Goal: Information Seeking & Learning: Find contact information

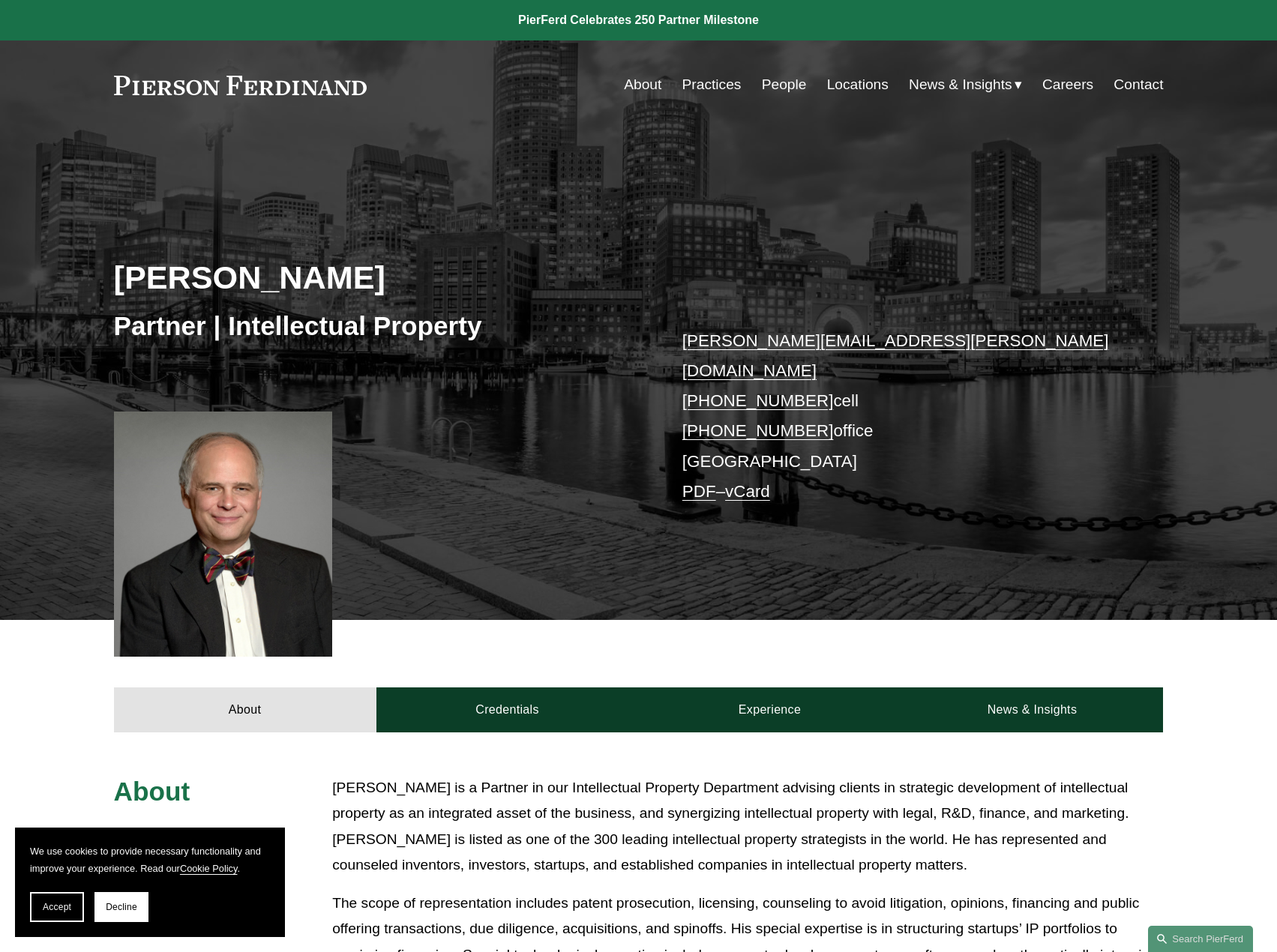
click at [785, 82] on link "People" at bounding box center [785, 84] width 45 height 28
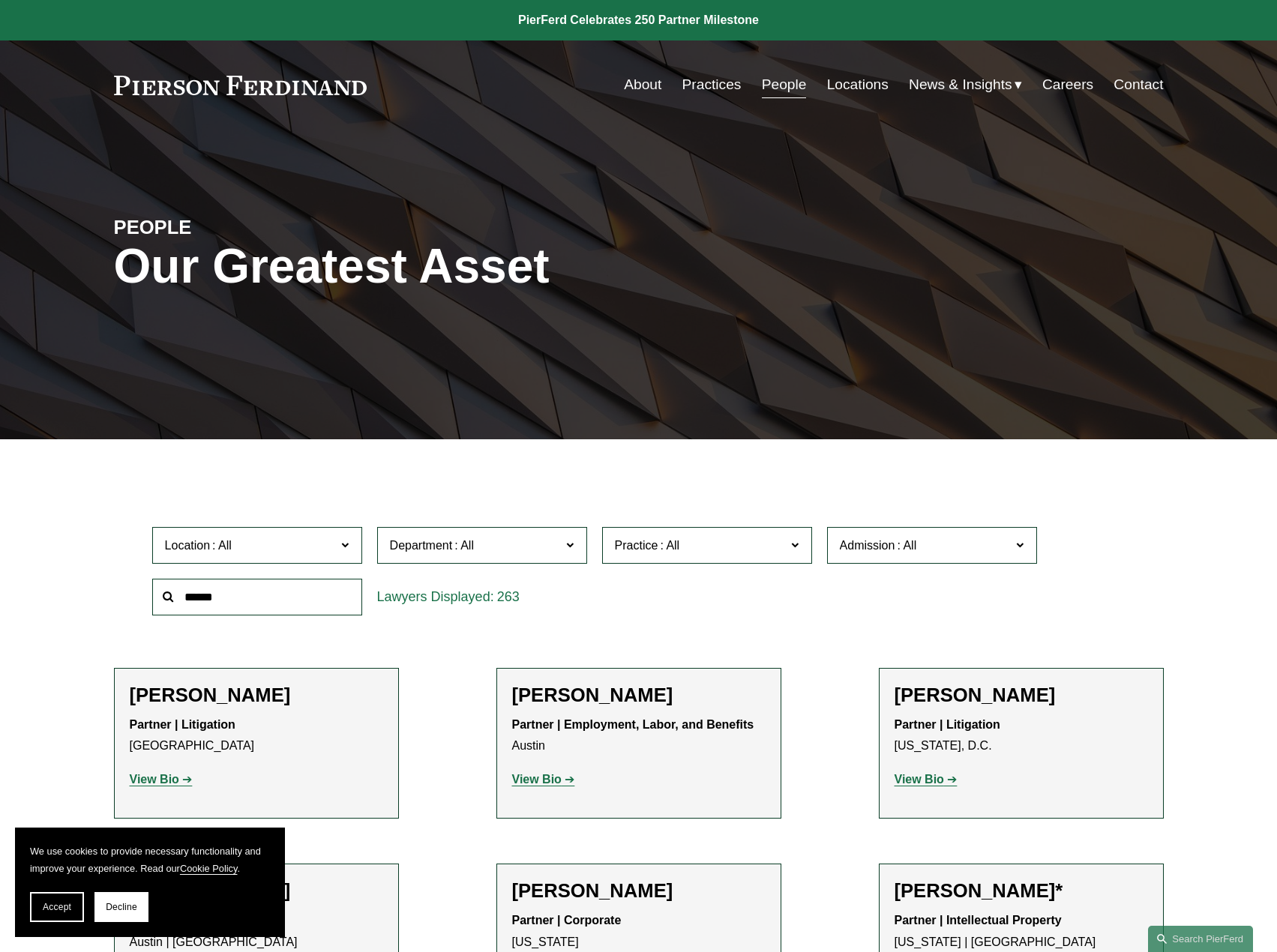
click at [850, 81] on link "Locations" at bounding box center [858, 84] width 62 height 28
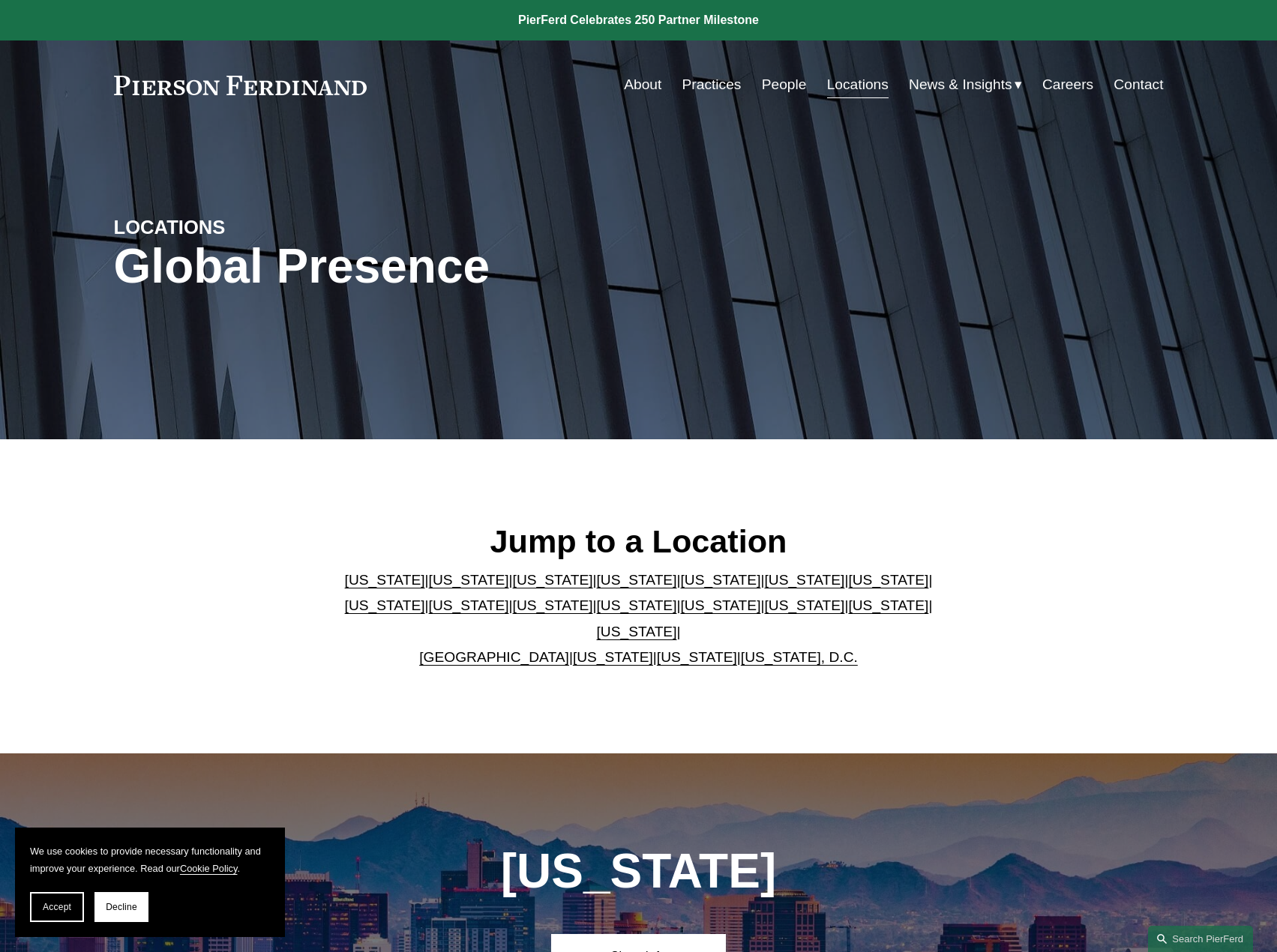
click at [848, 587] on link "[US_STATE]" at bounding box center [888, 580] width 81 height 15
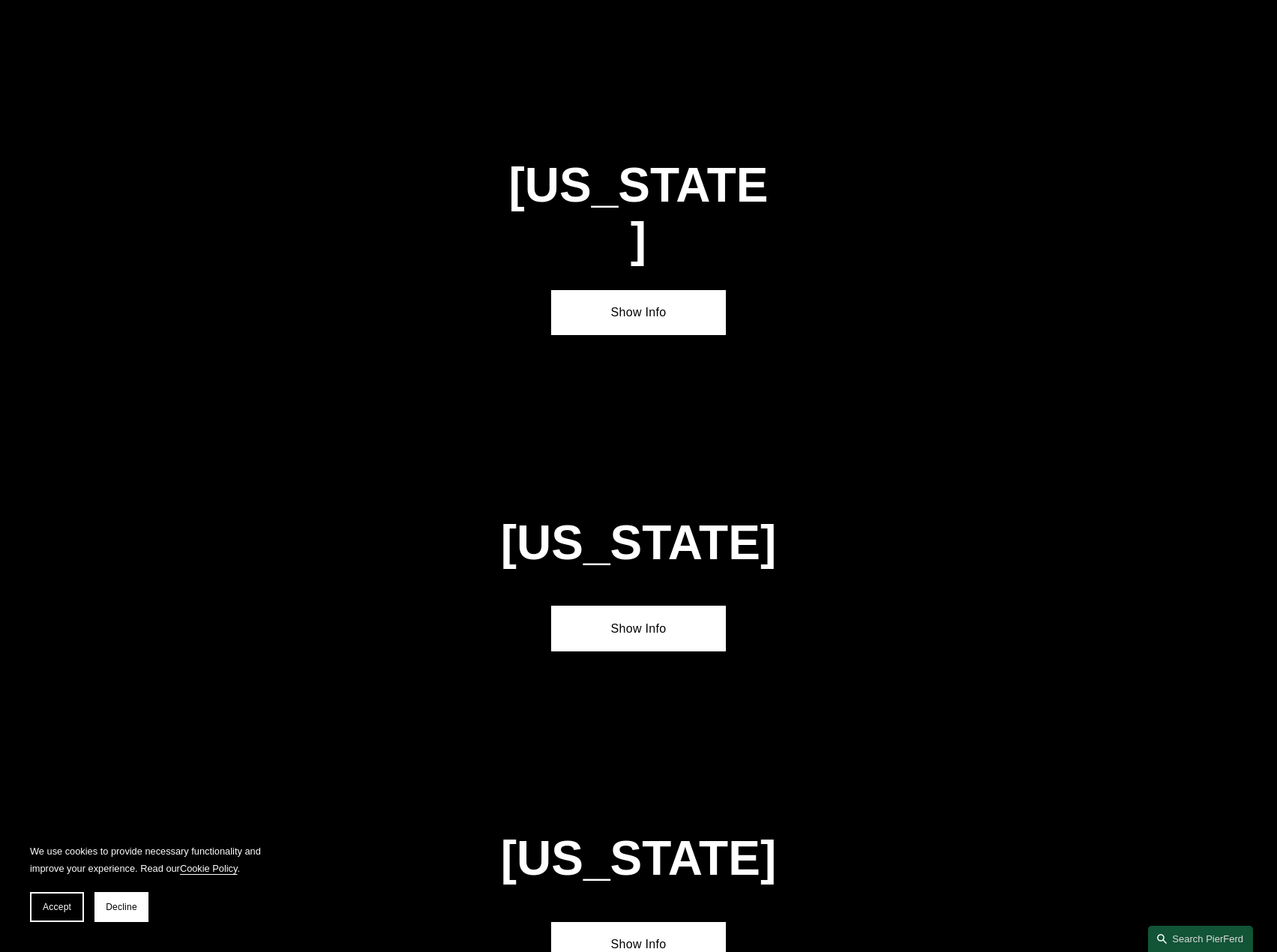
scroll to position [2649, 0]
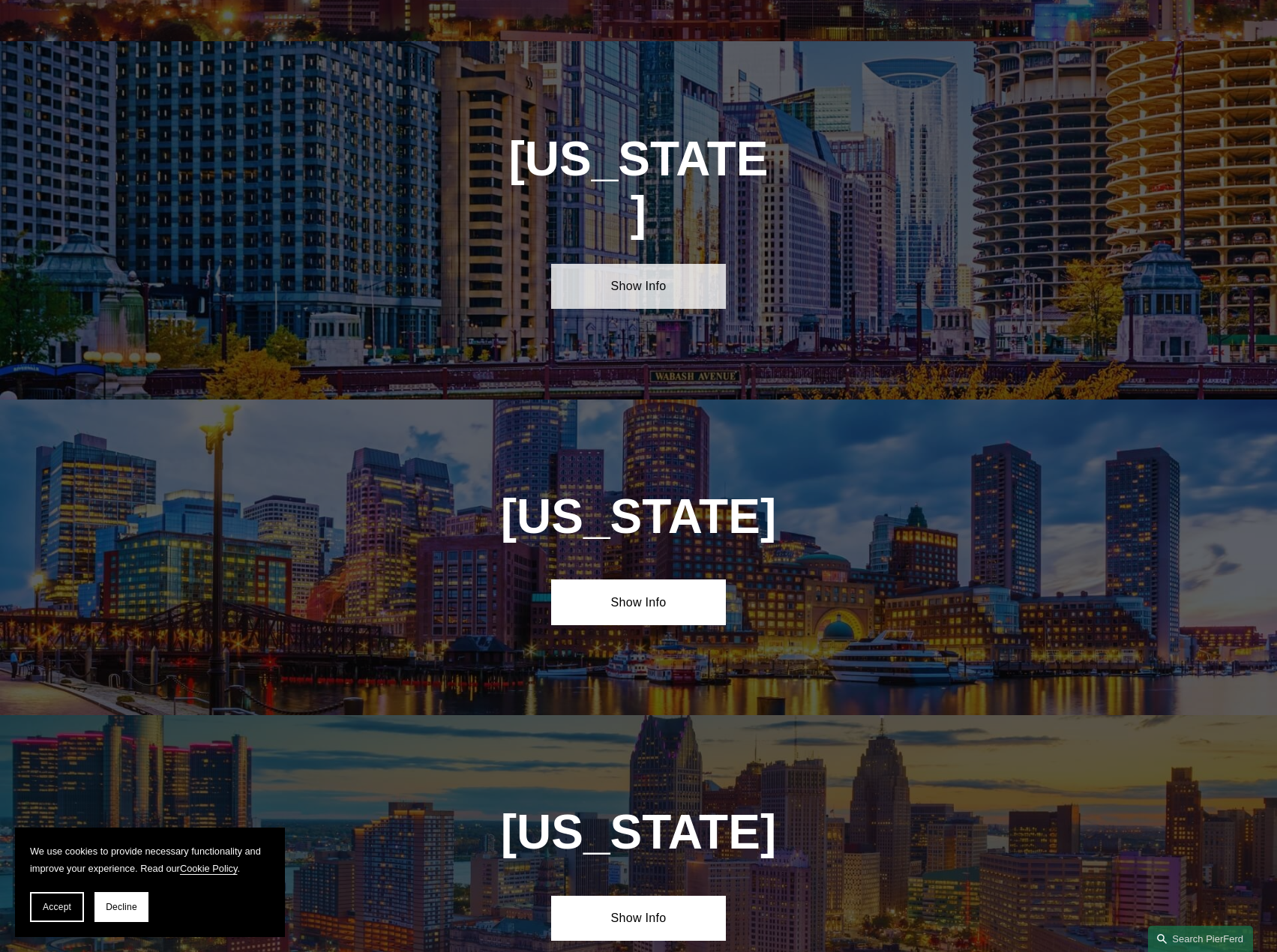
click at [635, 264] on link "Show Info" at bounding box center [639, 286] width 175 height 45
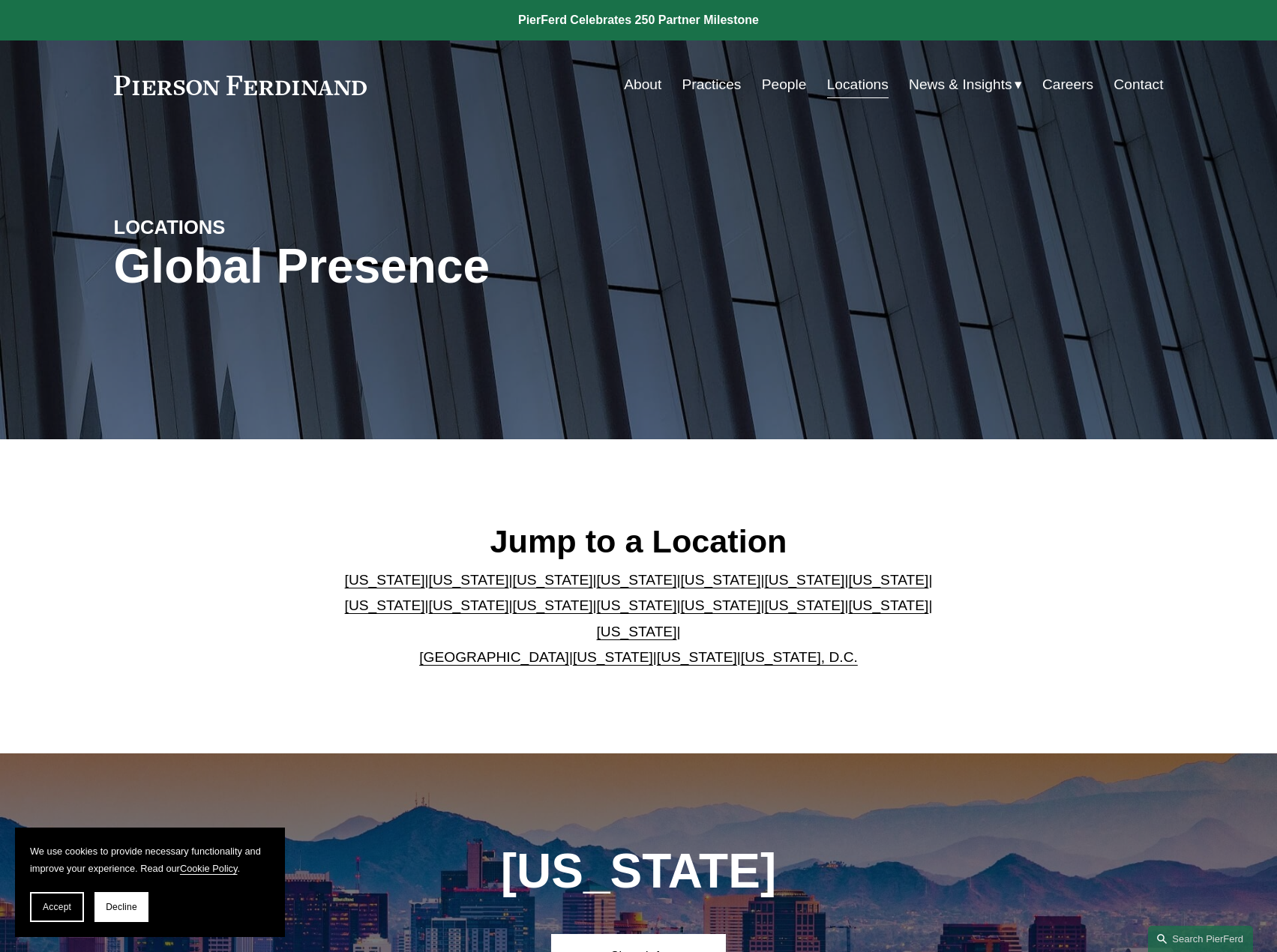
click at [771, 86] on link "People" at bounding box center [785, 84] width 45 height 28
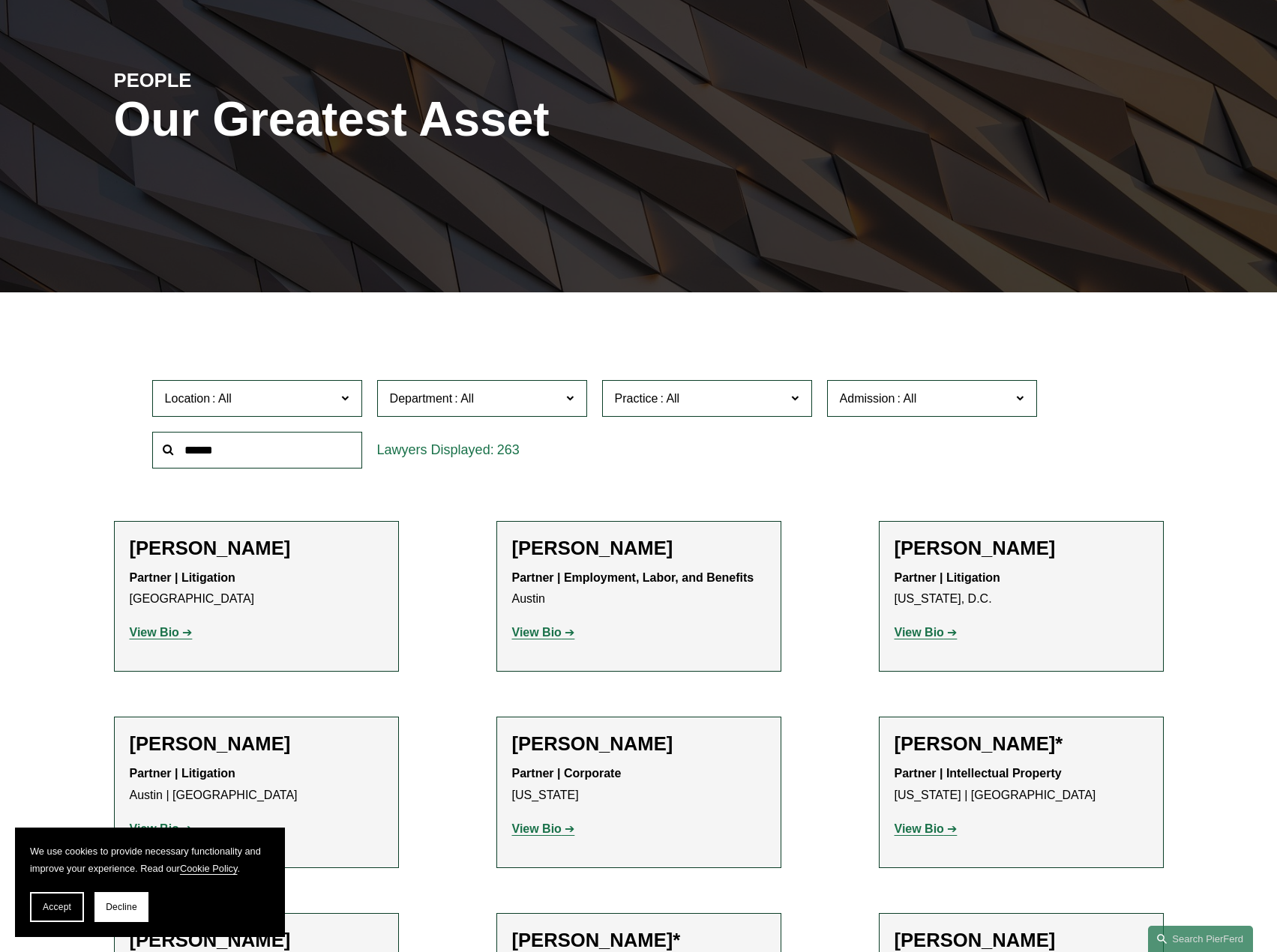
scroll to position [150, 0]
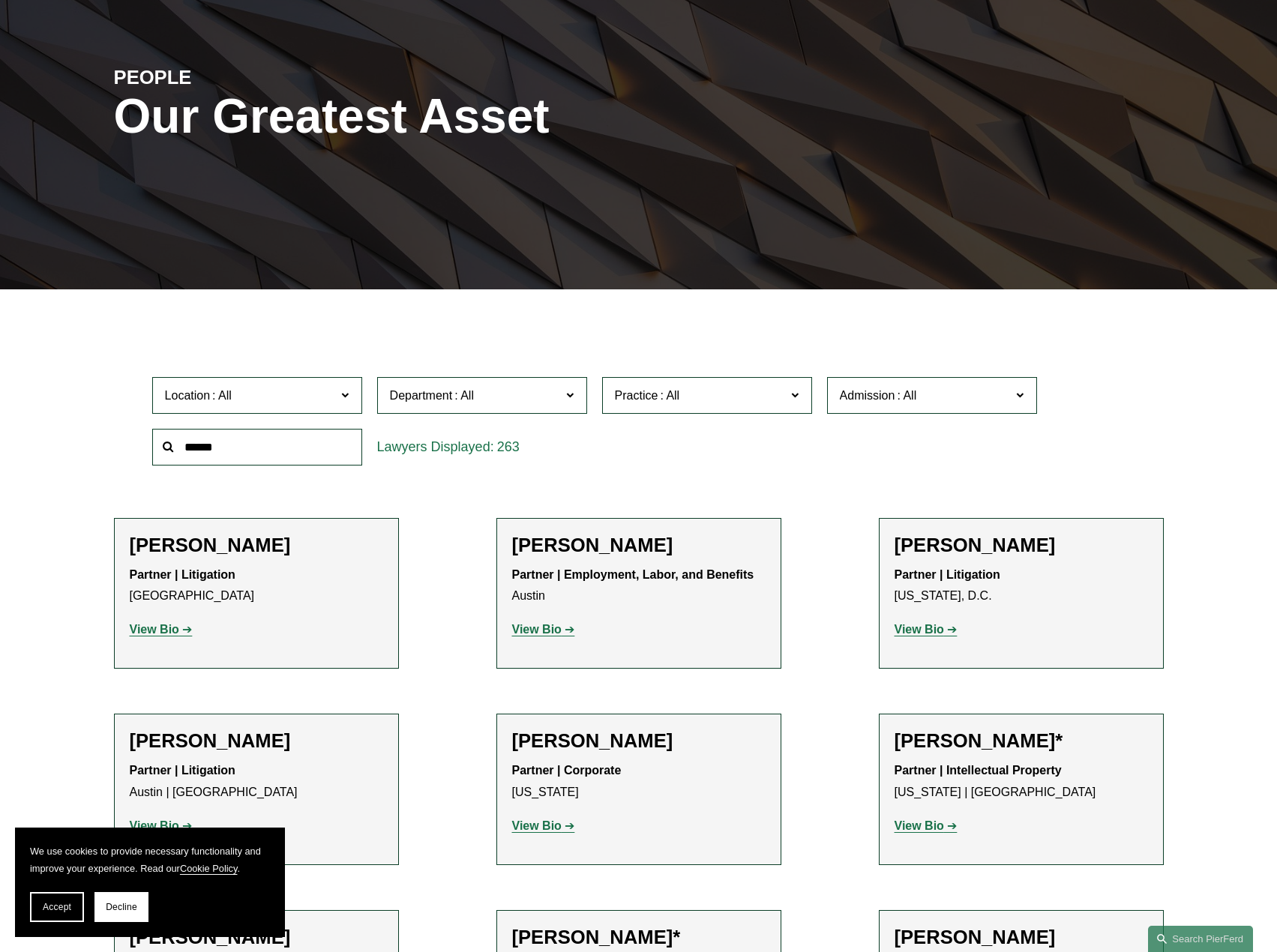
click at [258, 396] on span "Location" at bounding box center [251, 396] width 172 height 21
click at [0, 0] on link "[GEOGRAPHIC_DATA]" at bounding box center [0, 0] width 0 height 0
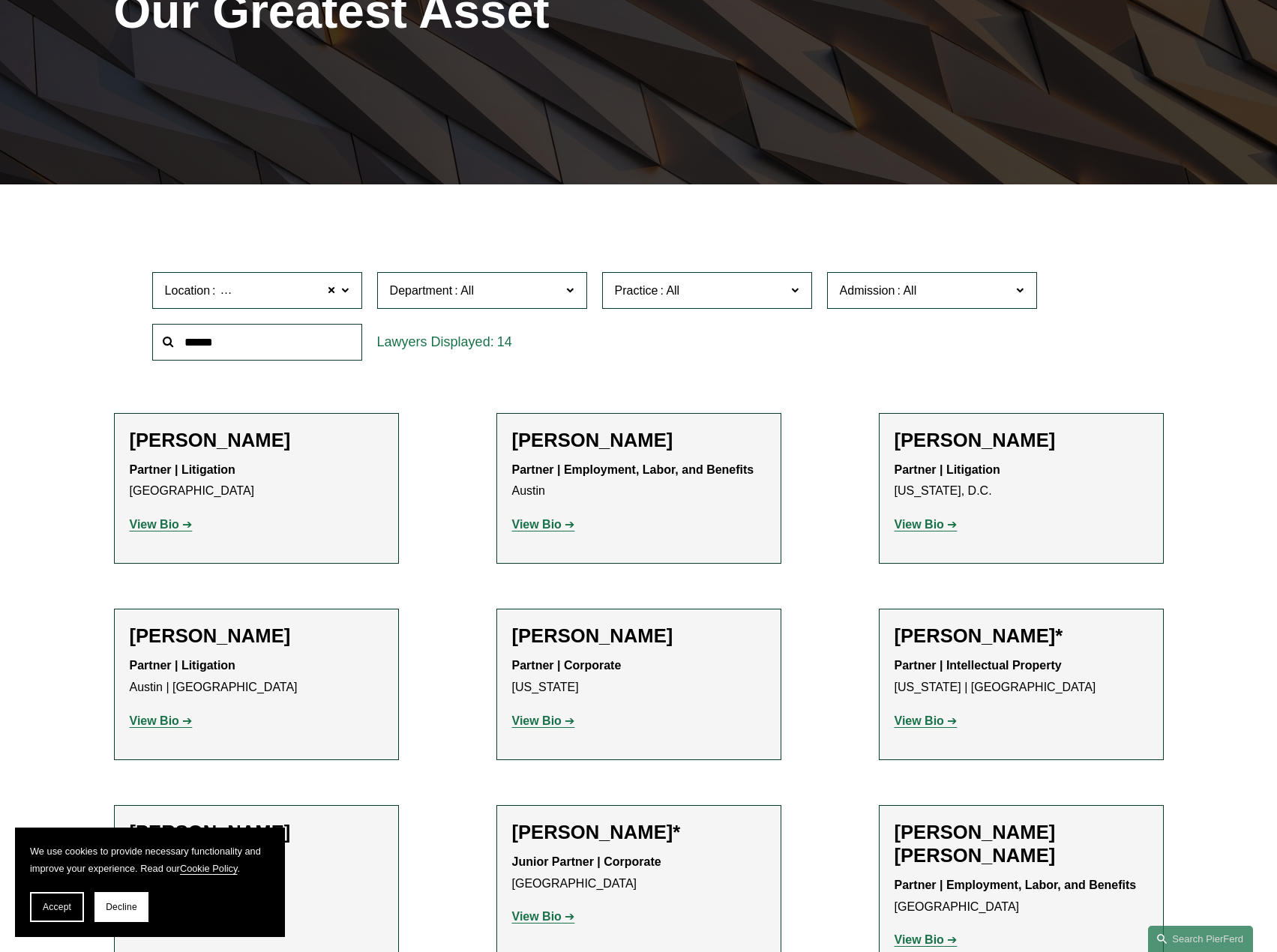
scroll to position [288, 0]
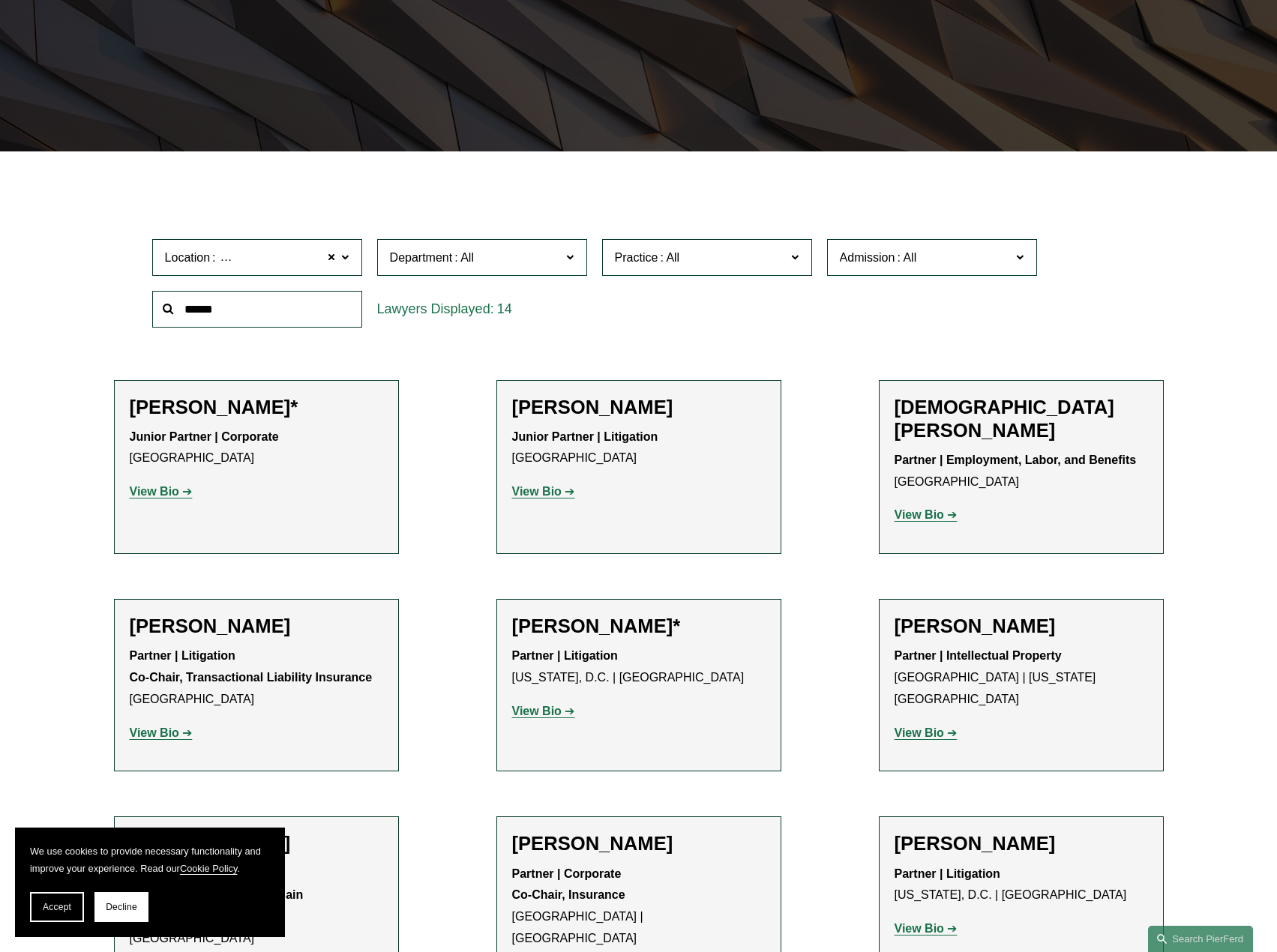
click at [67, 595] on div "Filter Location [GEOGRAPHIC_DATA] [GEOGRAPHIC_DATA] All [GEOGRAPHIC_DATA] [GEOG…" at bounding box center [638, 819] width 1277 height 1291
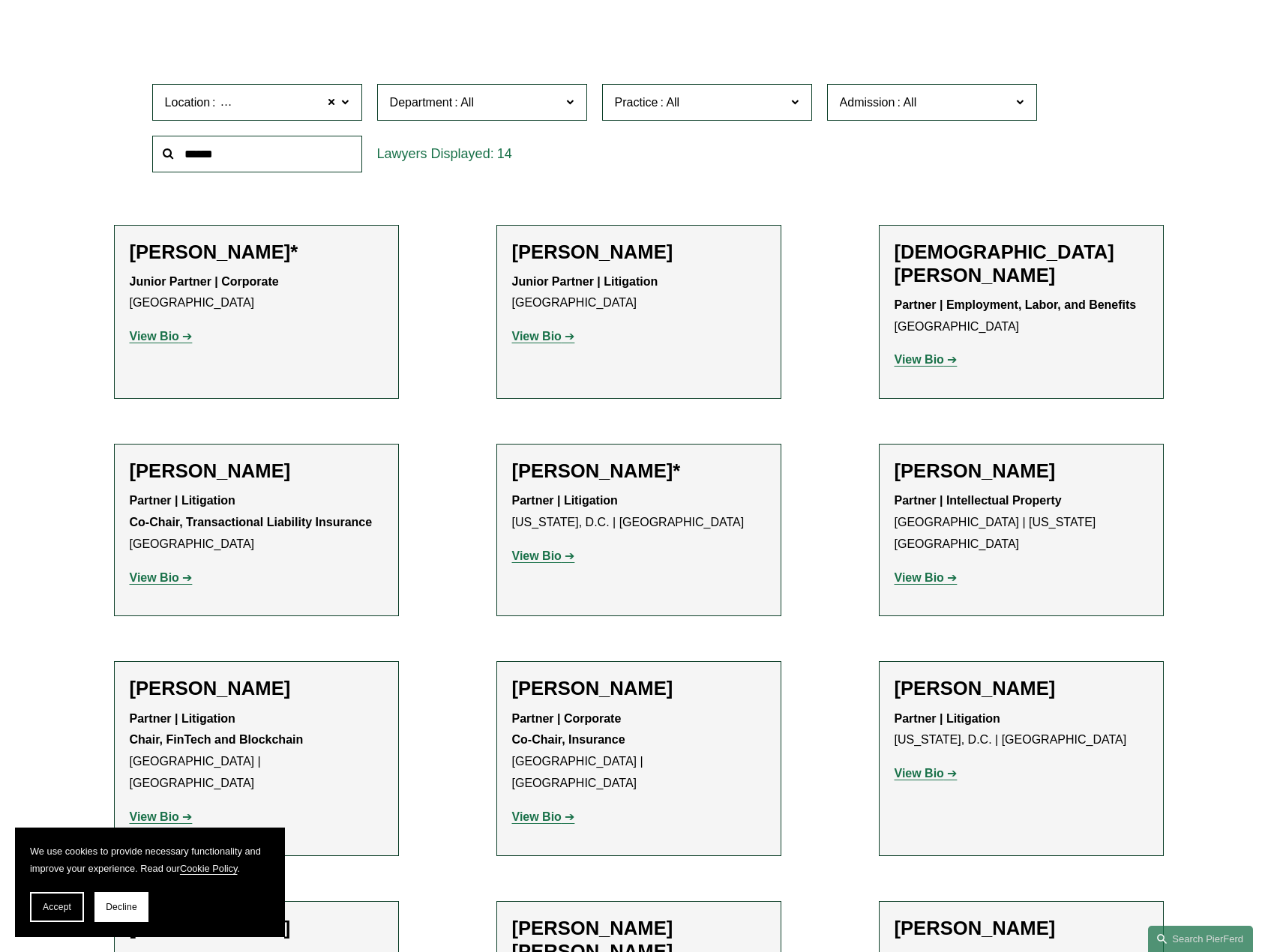
scroll to position [0, 0]
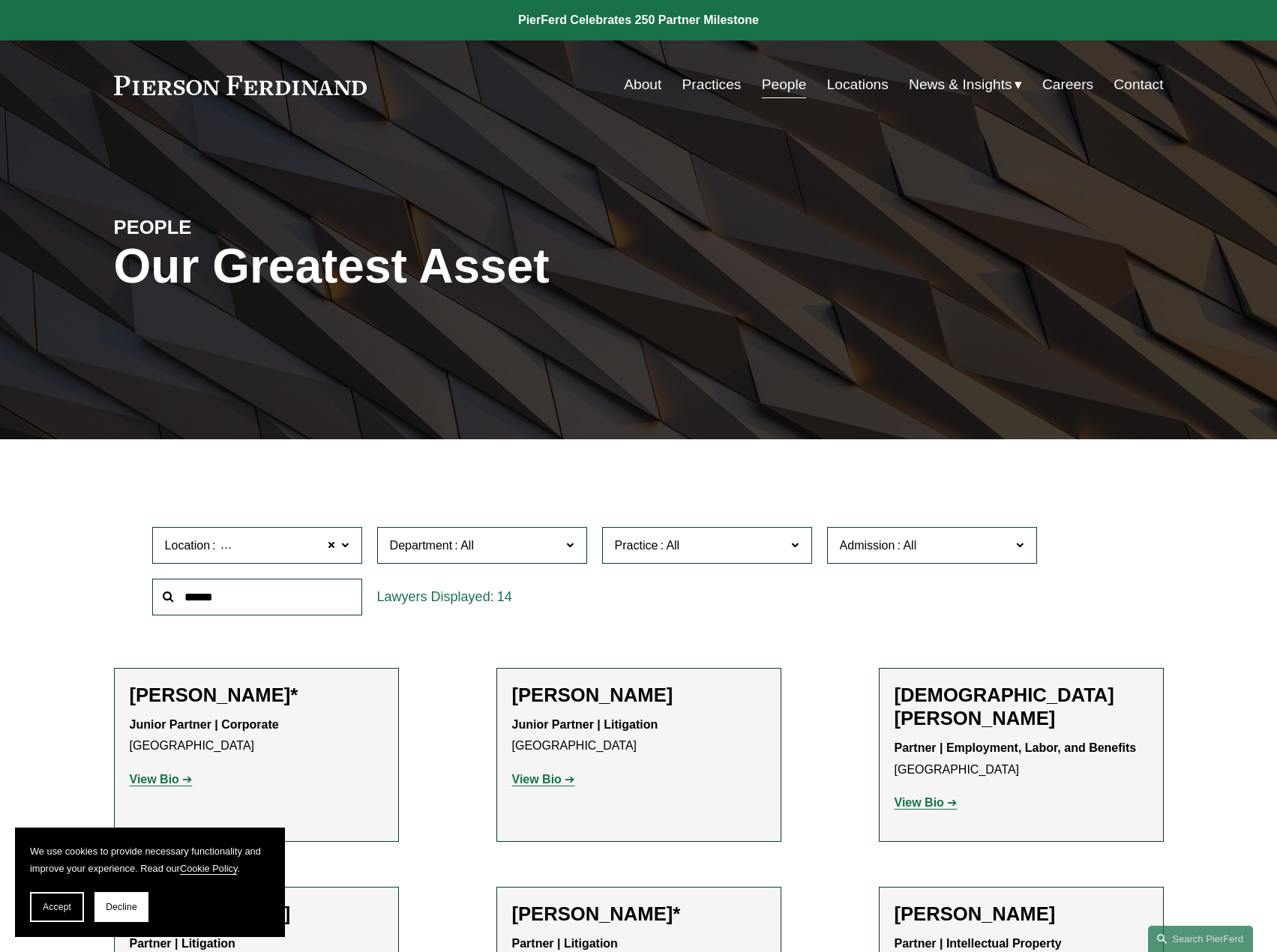
click at [258, 543] on span "[GEOGRAPHIC_DATA]" at bounding box center [281, 545] width 125 height 20
click at [332, 545] on span at bounding box center [332, 545] width 9 height 20
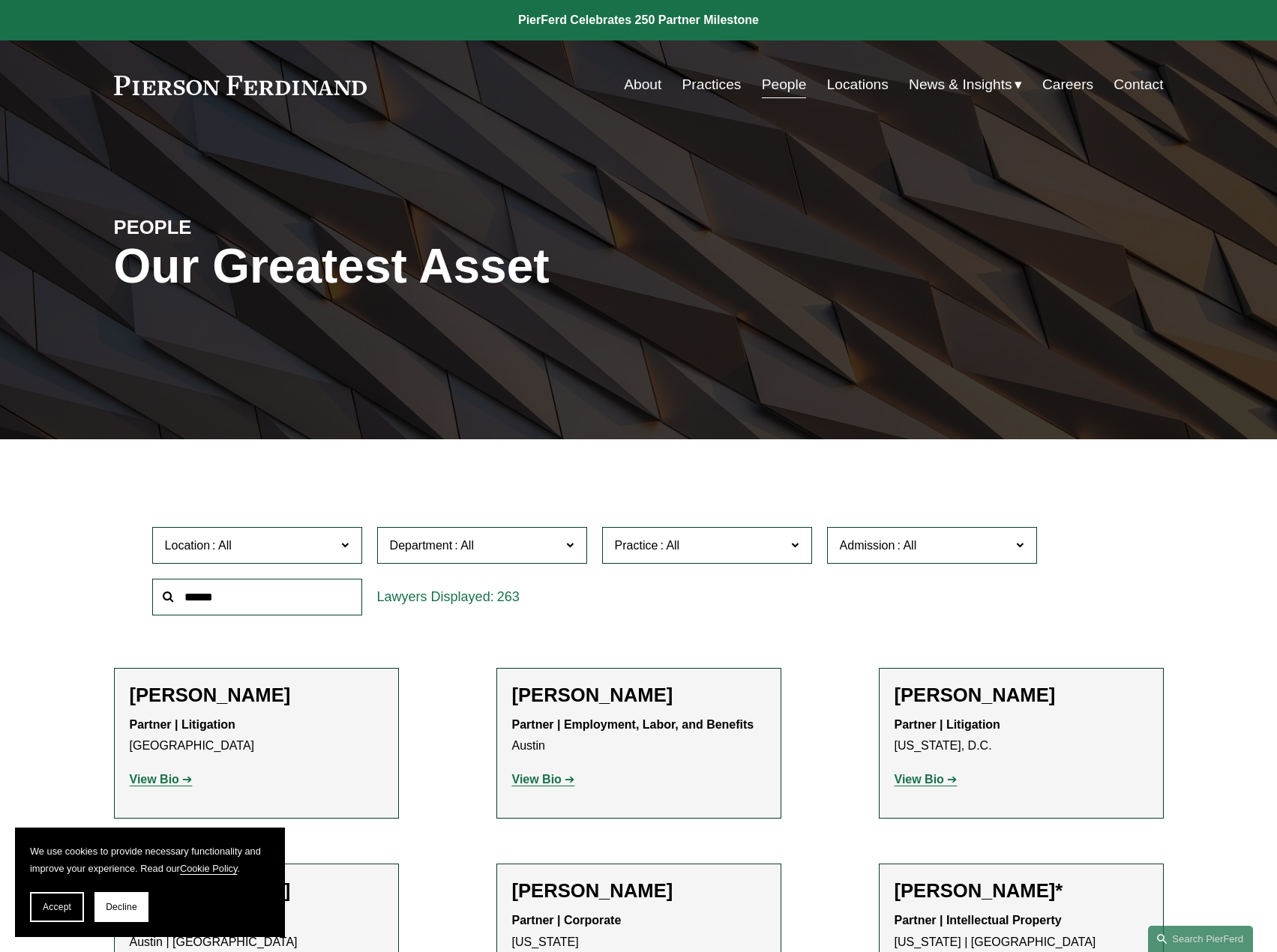
drag, startPoint x: 886, startPoint y: 618, endPoint x: 811, endPoint y: 604, distance: 76.3
click at [885, 617] on div "Location All [GEOGRAPHIC_DATA] [GEOGRAPHIC_DATA] [GEOGRAPHIC_DATA] [GEOGRAPHIC_…" at bounding box center [639, 571] width 988 height 103
click at [259, 539] on span "Location" at bounding box center [251, 545] width 172 height 21
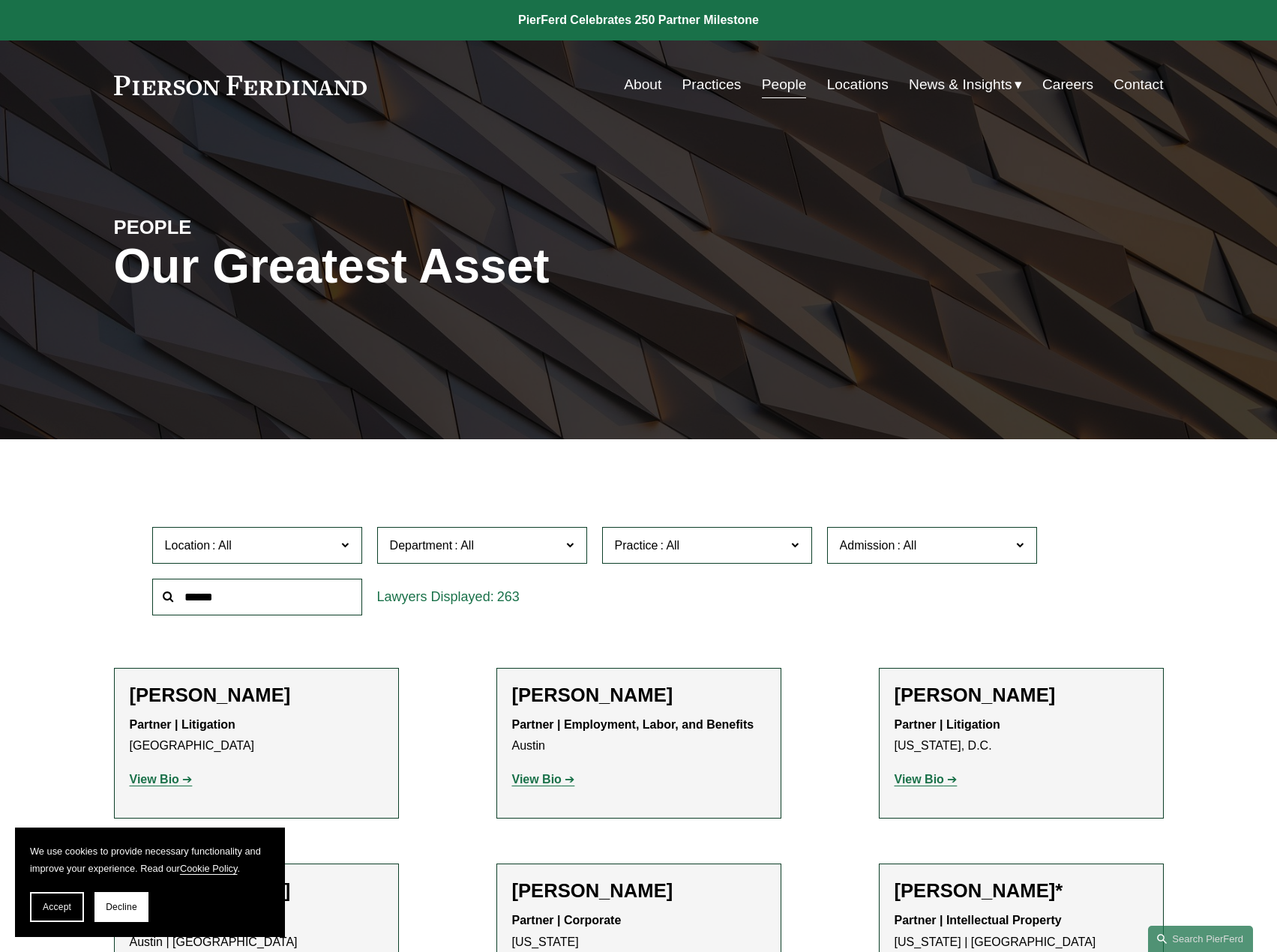
drag, startPoint x: 636, startPoint y: 594, endPoint x: 631, endPoint y: 553, distance: 41.3
click at [636, 590] on div "Location All [GEOGRAPHIC_DATA] [GEOGRAPHIC_DATA] [GEOGRAPHIC_DATA] [GEOGRAPHIC_…" at bounding box center [639, 571] width 988 height 103
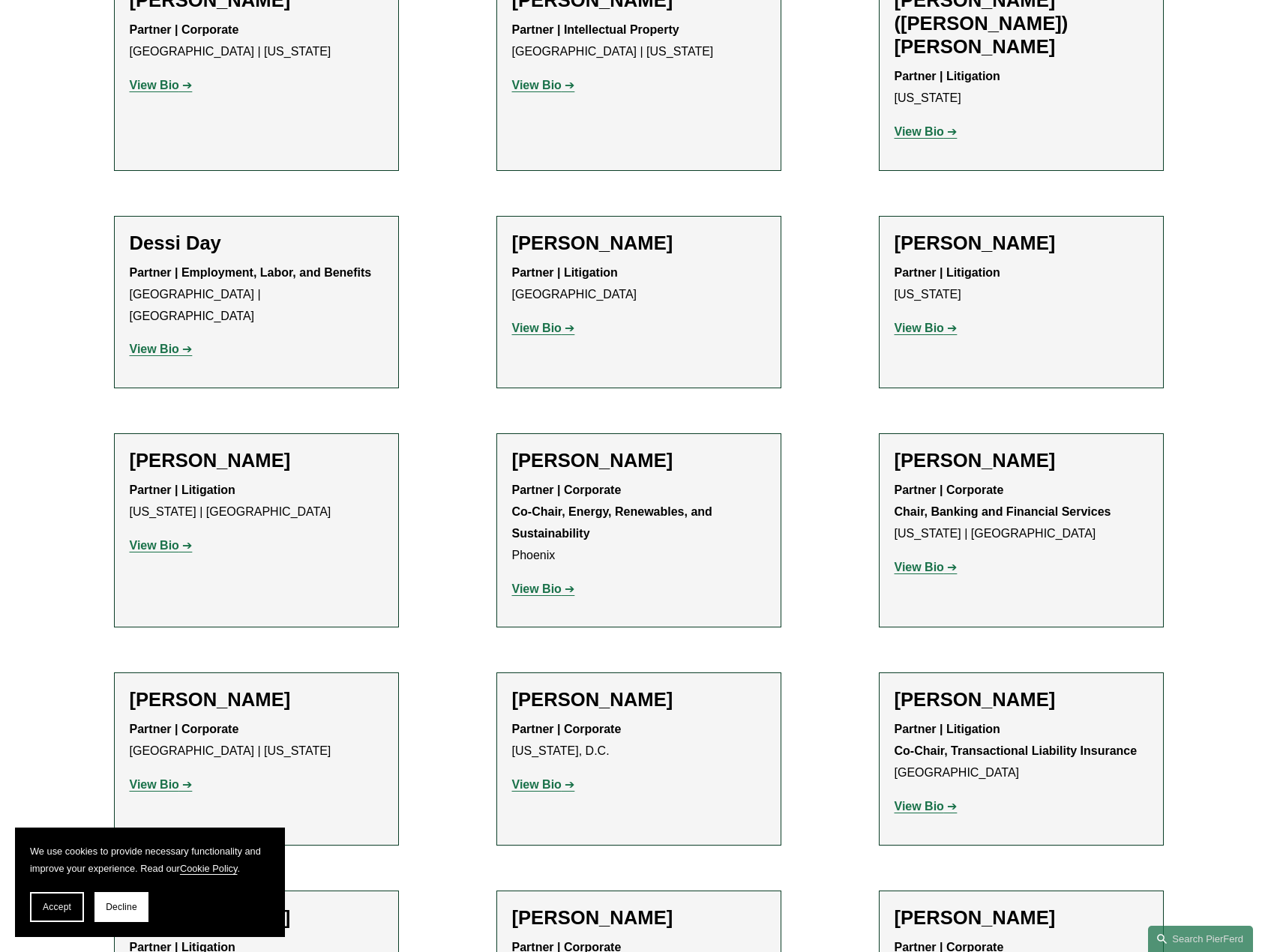
scroll to position [4798, 0]
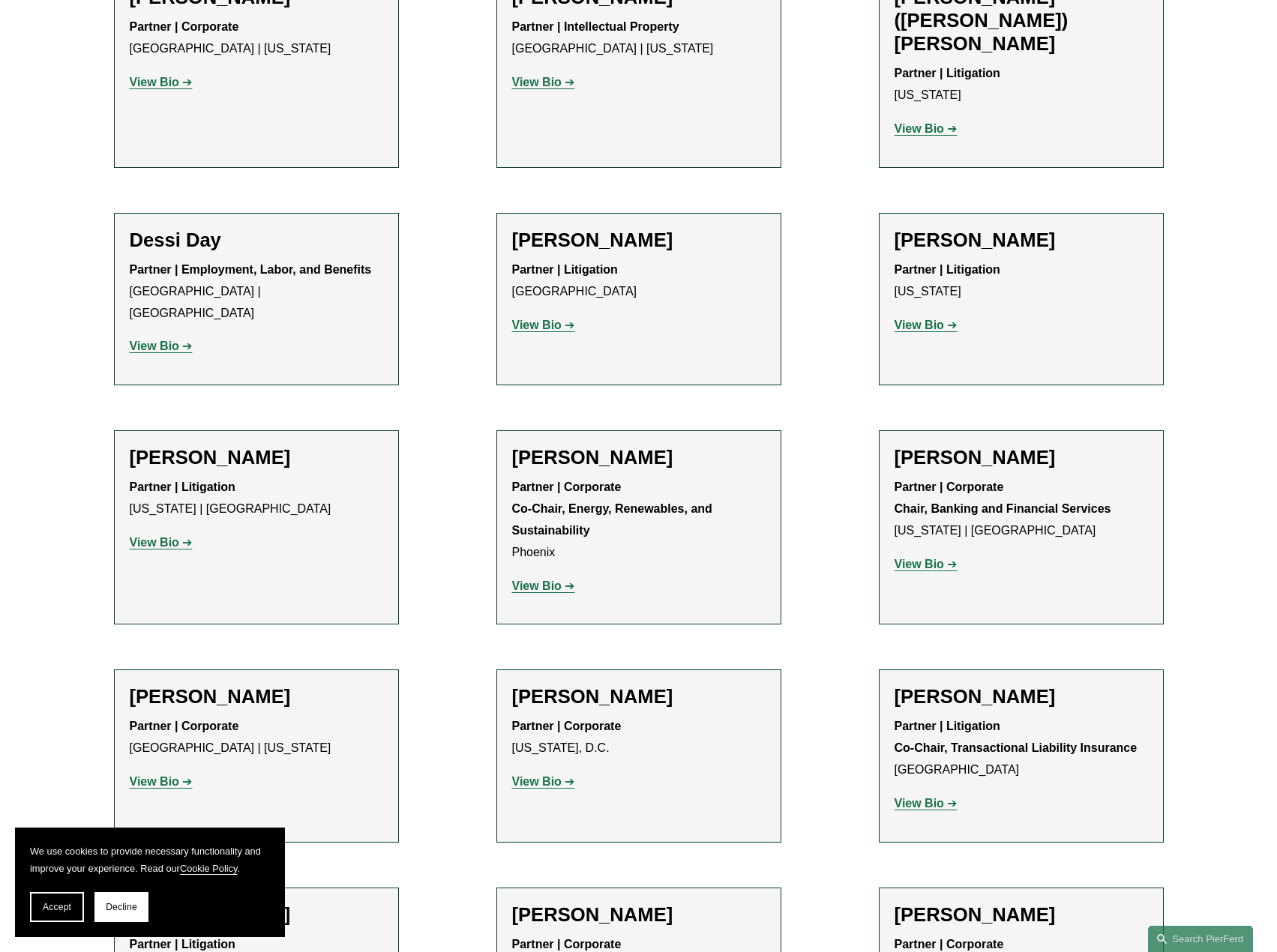
click at [679, 685] on div "[PERSON_NAME] Partner | Corporate [US_STATE], D.C. View Bio Location: [US_STATE…" at bounding box center [639, 755] width 254 height 141
